Goal: Check status: Check status

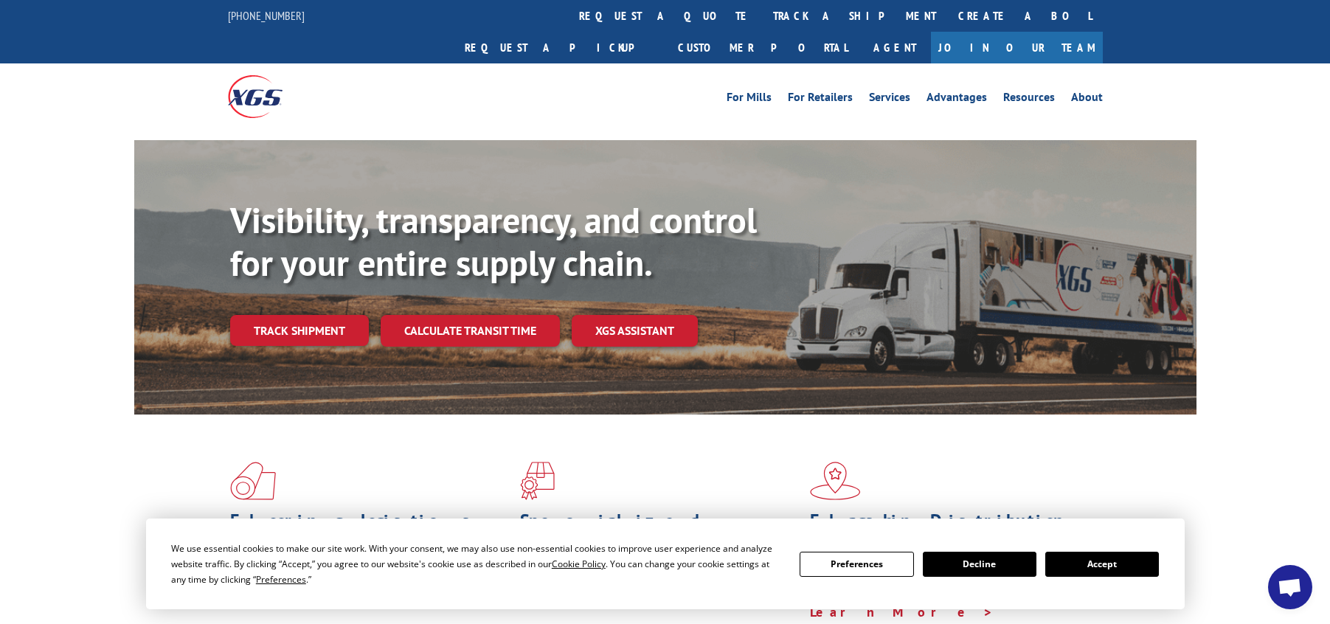
drag, startPoint x: 1127, startPoint y: 564, endPoint x: 931, endPoint y: 387, distance: 263.8
click at [1126, 563] on button "Accept" at bounding box center [1102, 564] width 114 height 25
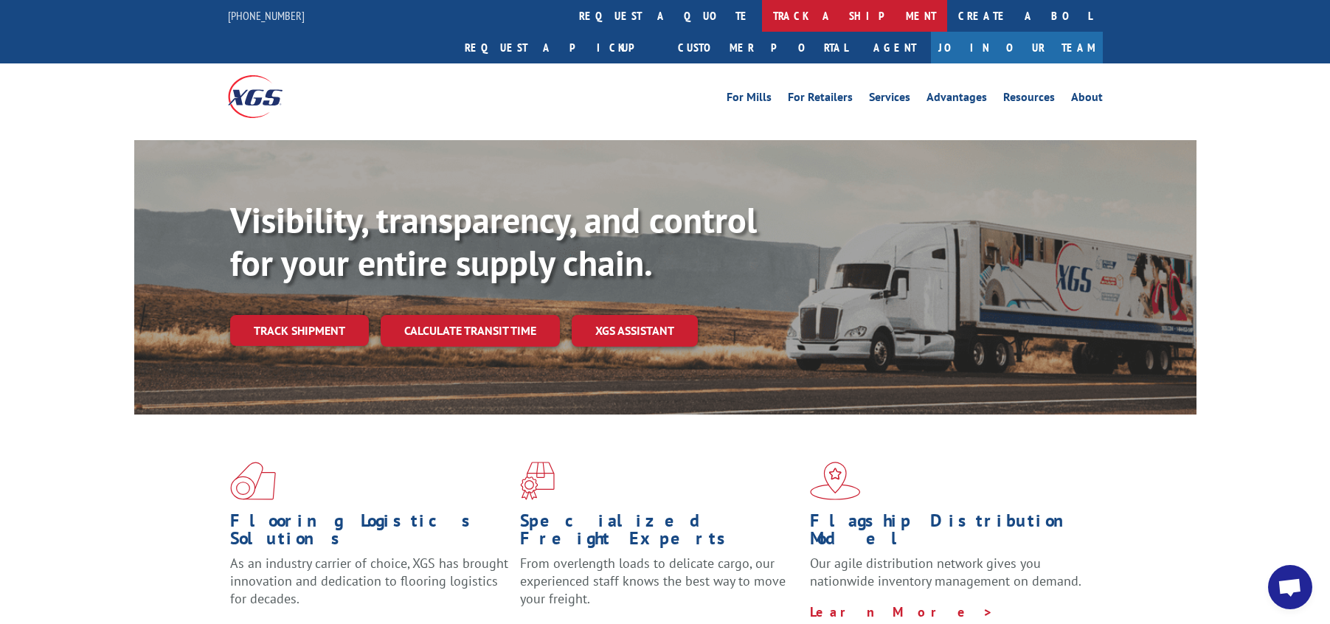
click at [762, 15] on link "track a shipment" at bounding box center [854, 16] width 185 height 32
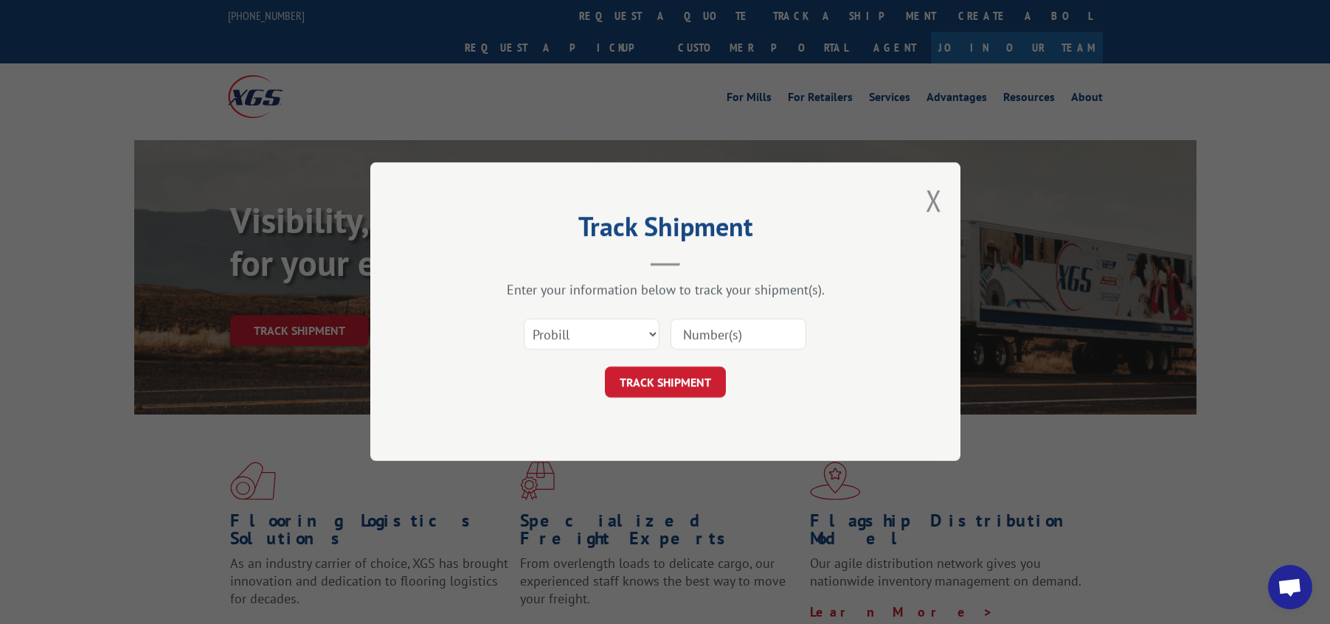
click at [690, 331] on input at bounding box center [739, 334] width 136 height 31
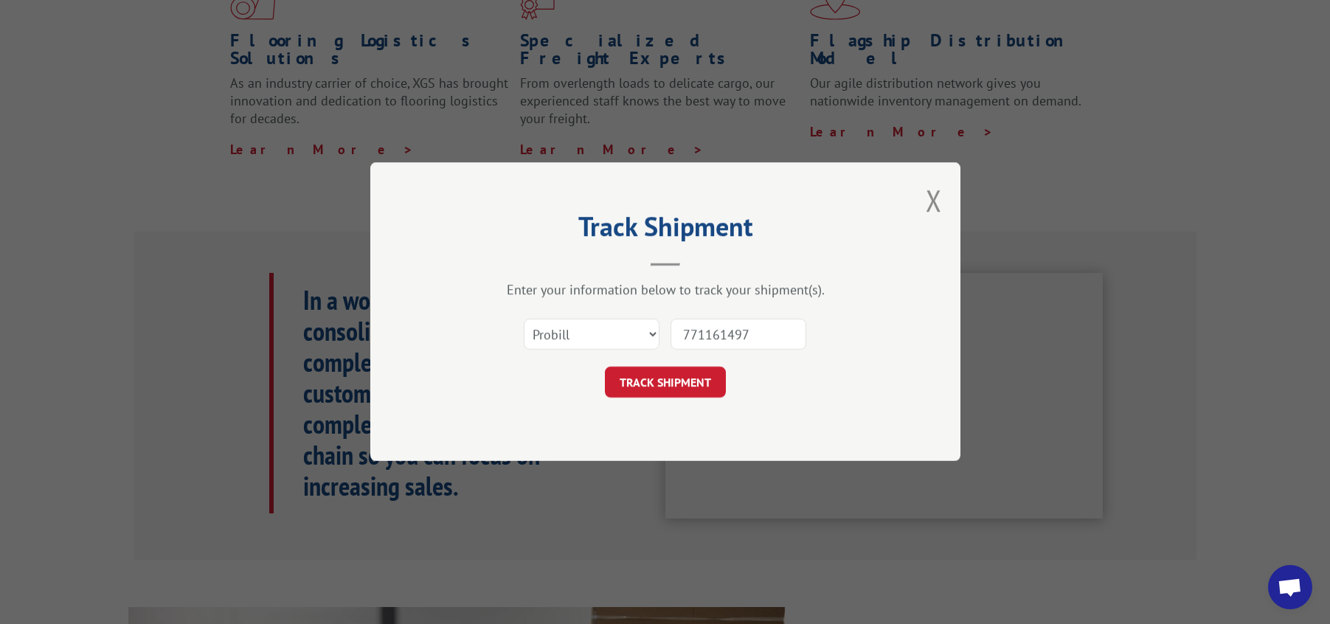
scroll to position [546, 0]
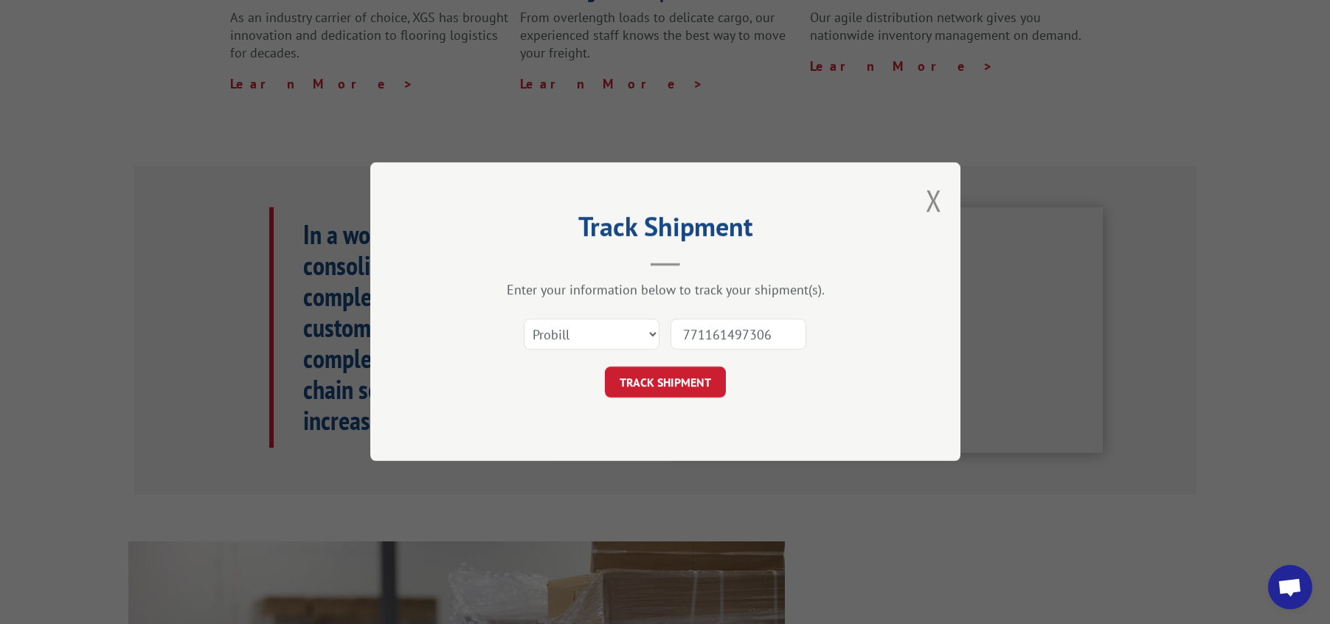
drag, startPoint x: 804, startPoint y: 328, endPoint x: 601, endPoint y: 333, distance: 202.9
click at [601, 333] on div "Select category... Probill BOL PO 771161497306" at bounding box center [665, 335] width 443 height 49
type input "771161497306"
click at [679, 390] on button "TRACK SHIPMENT" at bounding box center [665, 382] width 121 height 31
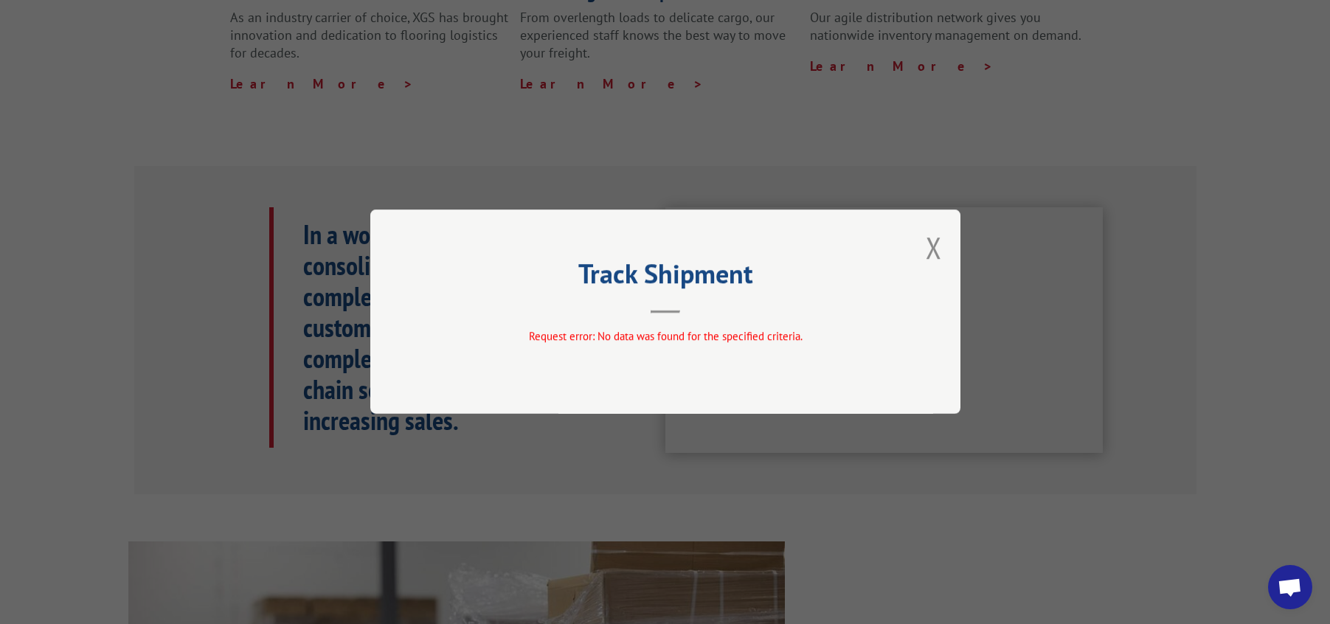
click at [923, 246] on div "Track Shipment Request error: No data was found for the specified criteria." at bounding box center [665, 312] width 590 height 204
